Goal: Task Accomplishment & Management: Manage account settings

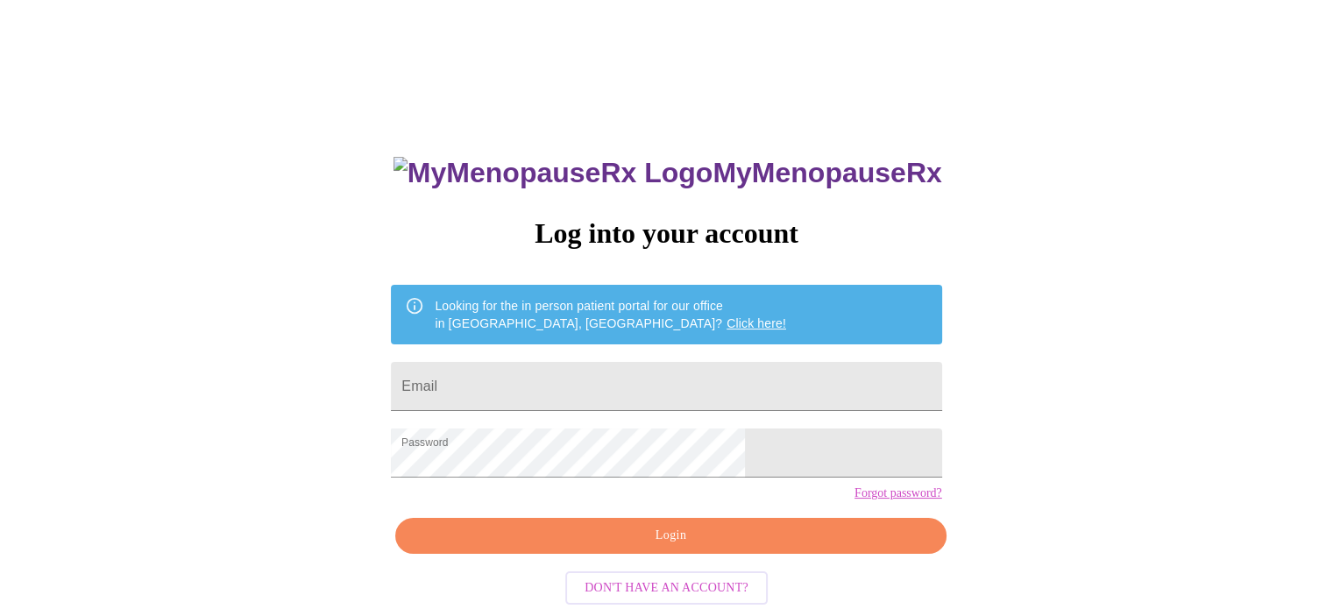
click at [624, 380] on input "Email" at bounding box center [666, 386] width 551 height 49
type input "trushatz@upsd.org"
click at [665, 547] on span "Login" at bounding box center [671, 536] width 510 height 22
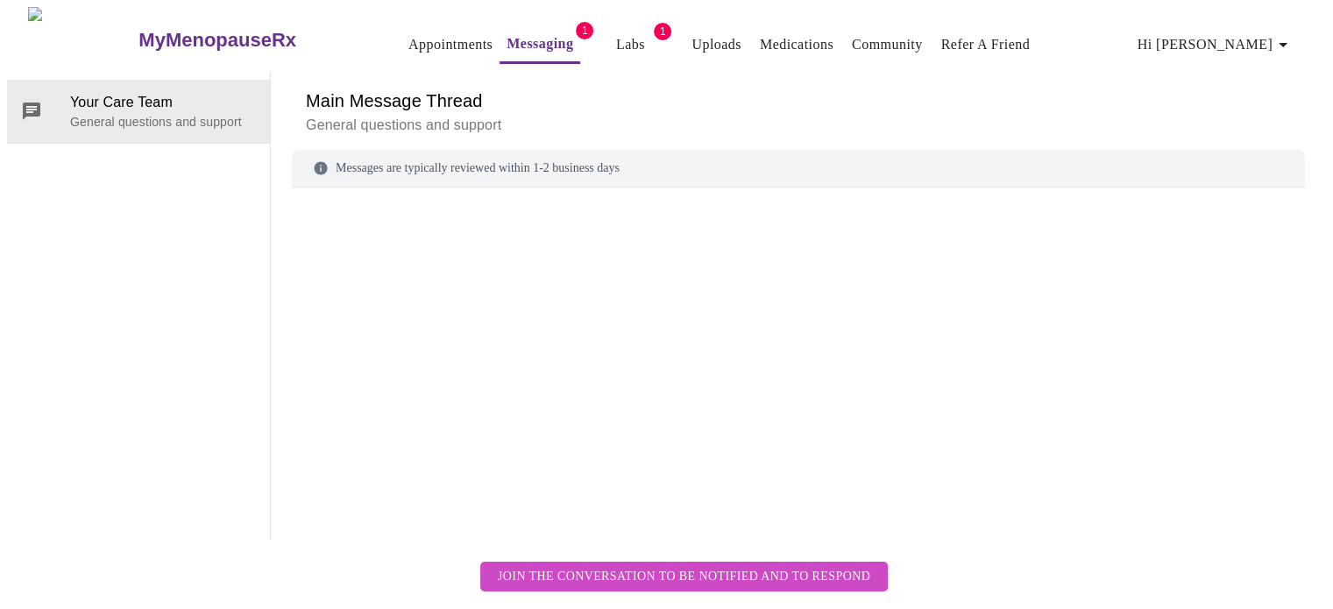
scroll to position [66, 0]
